Goal: Information Seeking & Learning: Learn about a topic

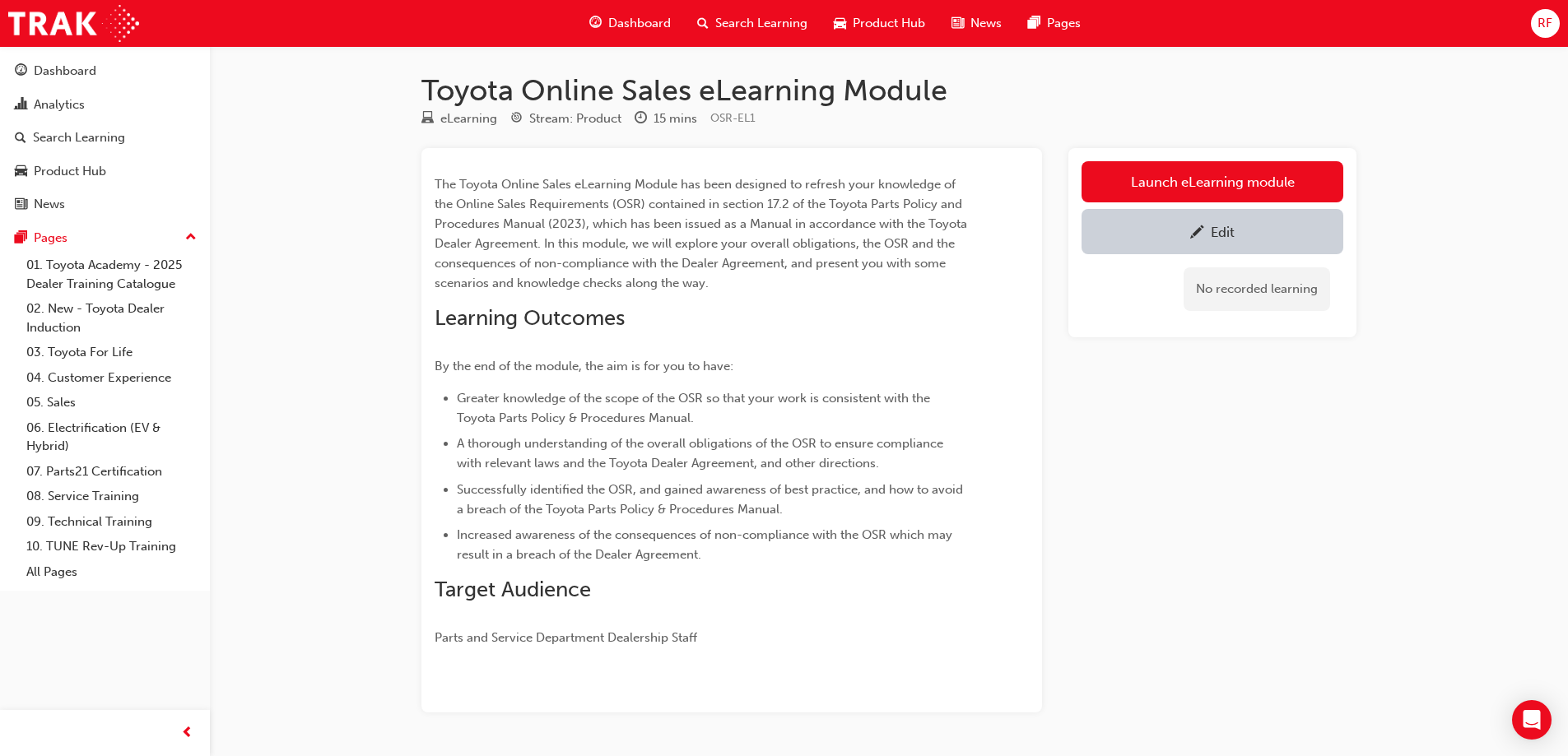
click at [1229, 177] on link "Launch eLearning module" at bounding box center [1213, 182] width 262 height 41
